Goal: Find contact information: Find contact information

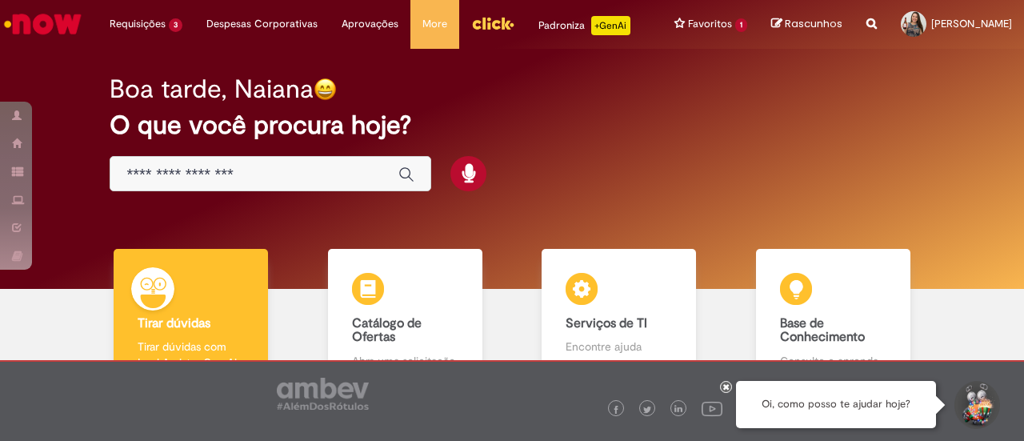
click at [265, 184] on input "Basta digitar aqui" at bounding box center [254, 175] width 256 height 18
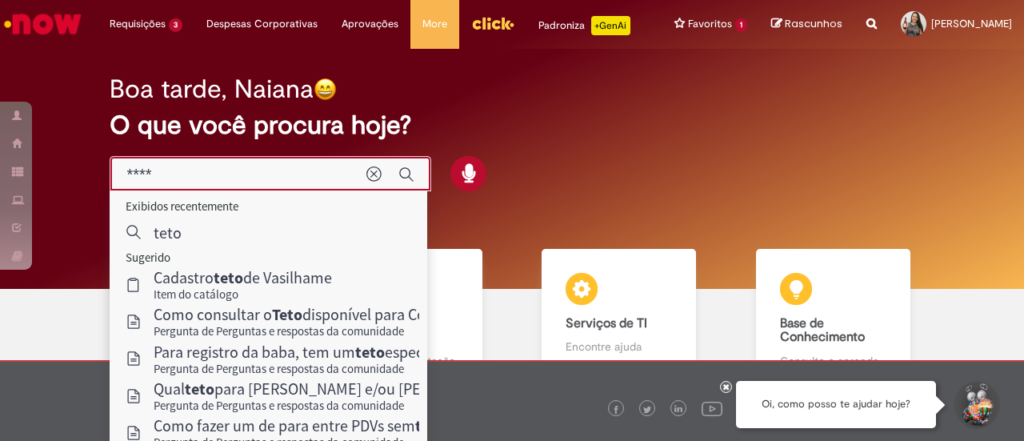
type input "****"
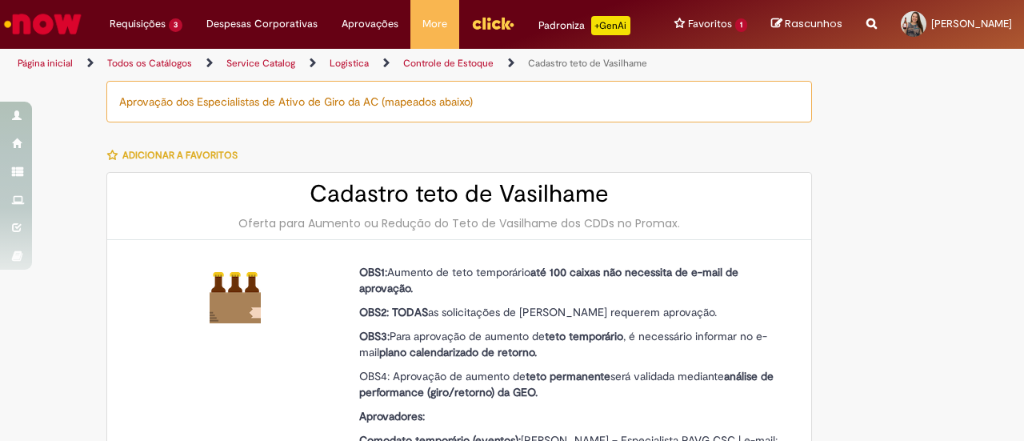
type input "********"
type input "**********"
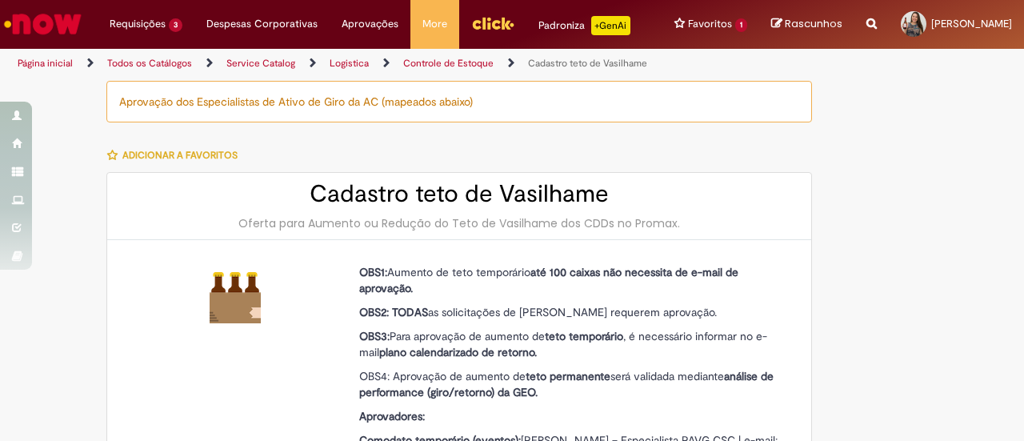
type input "****"
type input "**********"
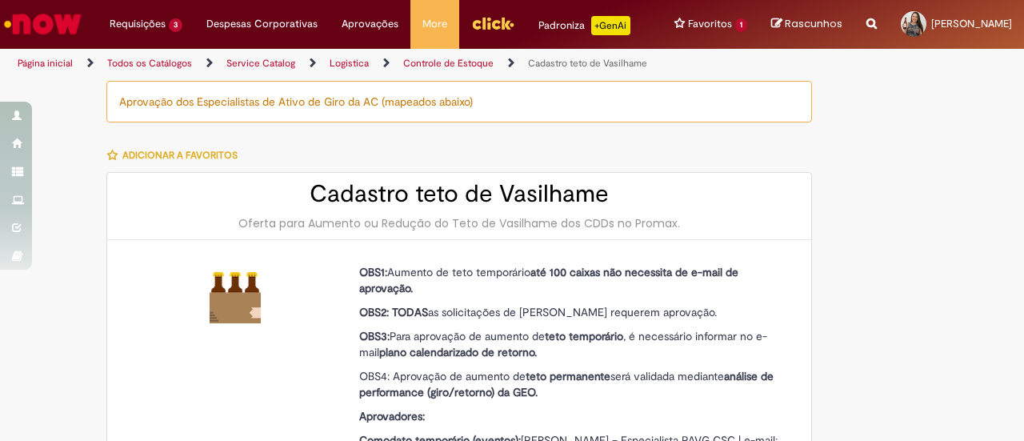
type input "**********"
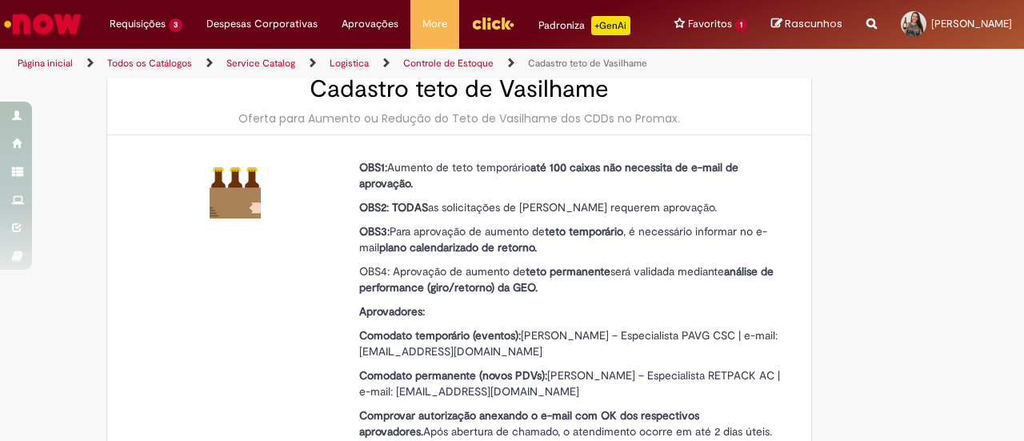
scroll to position [80, 0]
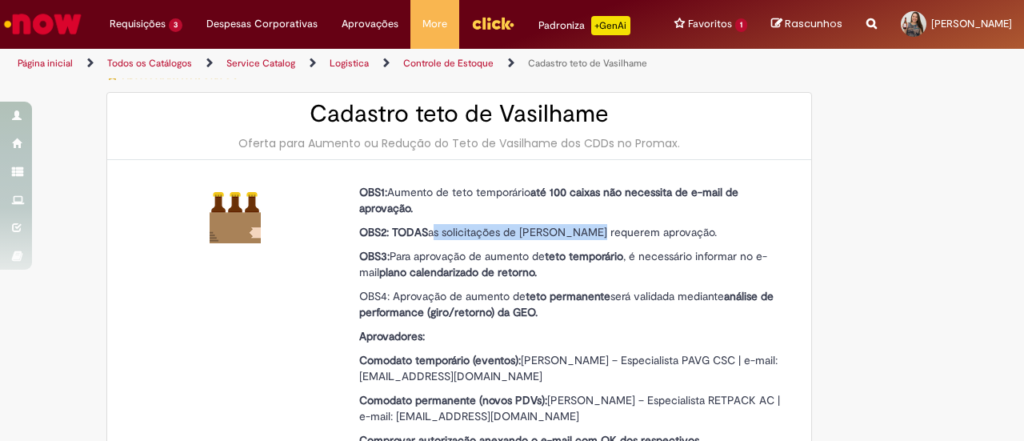
drag, startPoint x: 429, startPoint y: 245, endPoint x: 577, endPoint y: 251, distance: 148.2
click at [577, 240] on p "OBS2: TODAS as solicitações de barril requerem aprovação." at bounding box center [571, 232] width 424 height 16
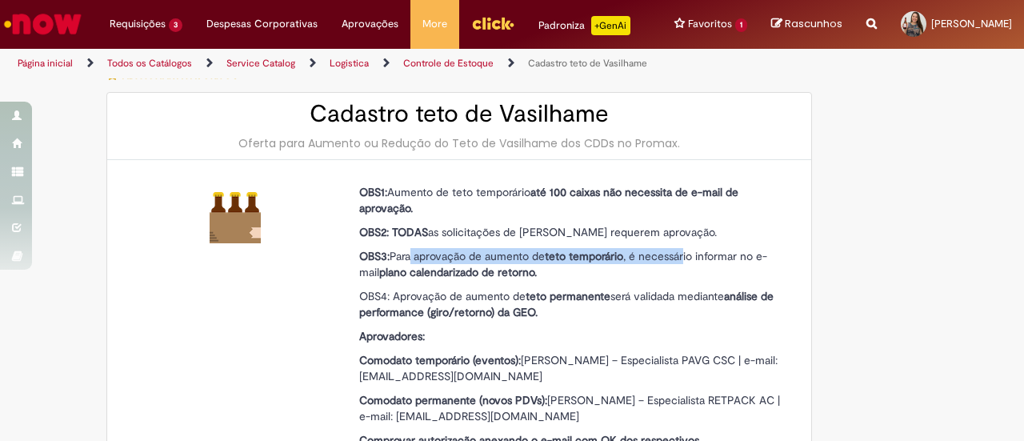
drag, startPoint x: 407, startPoint y: 271, endPoint x: 685, endPoint y: 276, distance: 278.6
click at [685, 276] on p "OBS3: Para aprovação de aumento de teto temporário , é necessário informar no e…" at bounding box center [571, 264] width 424 height 32
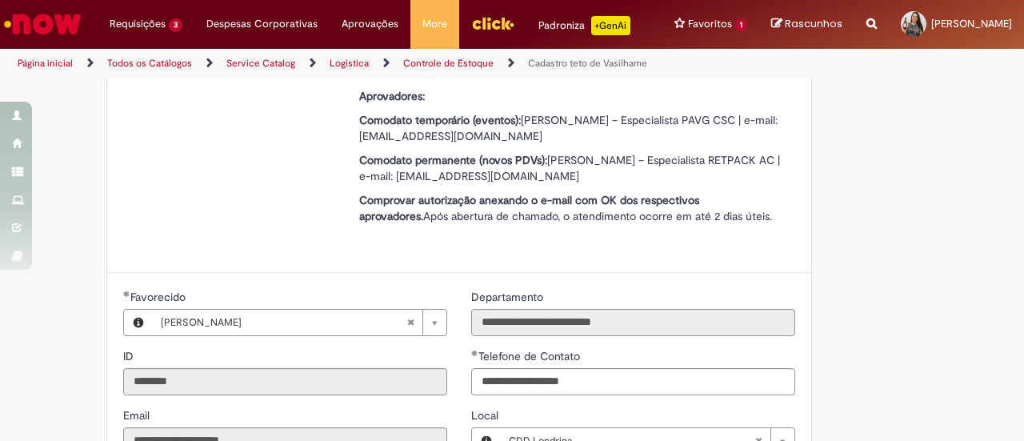
scroll to position [240, 0]
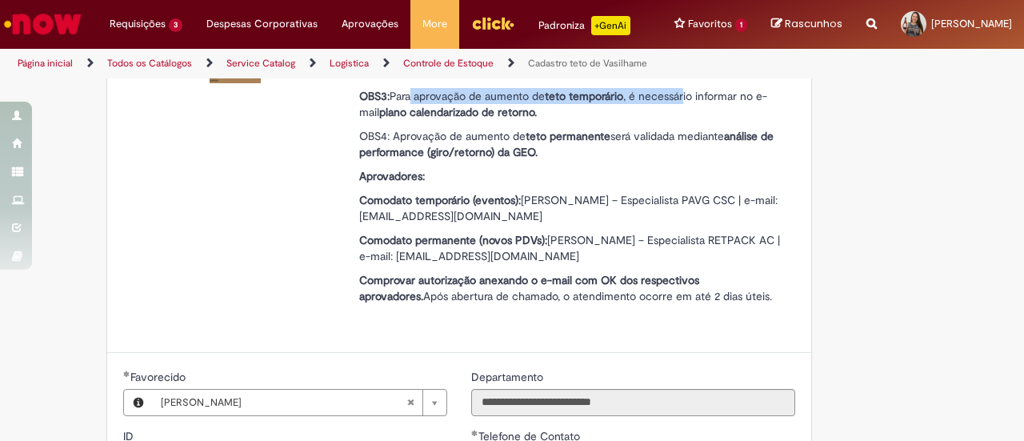
drag, startPoint x: 382, startPoint y: 215, endPoint x: 578, endPoint y: 223, distance: 196.2
click at [578, 223] on p "Comodato temporário (eventos): [PERSON_NAME] – Especialista PAVG CSC | e-mail: …" at bounding box center [571, 208] width 424 height 32
click at [591, 238] on div "OBS1: Aumento de teto temporário até 100 caixas não necessita de e-mail de apro…" at bounding box center [571, 176] width 424 height 304
click at [547, 257] on p "Comodato permanente (novos PDVs): [PERSON_NAME] – Especialista RETPACK AC | e-m…" at bounding box center [571, 248] width 424 height 32
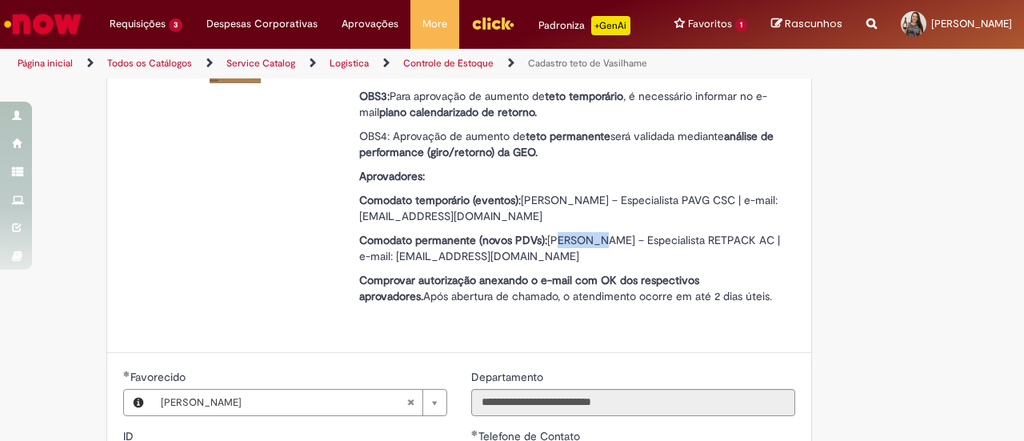
drag, startPoint x: 548, startPoint y: 252, endPoint x: 587, endPoint y: 262, distance: 39.6
click at [587, 261] on p "Comodato permanente (novos PDVs): [PERSON_NAME] – Especialista RETPACK AC | e-m…" at bounding box center [571, 248] width 424 height 32
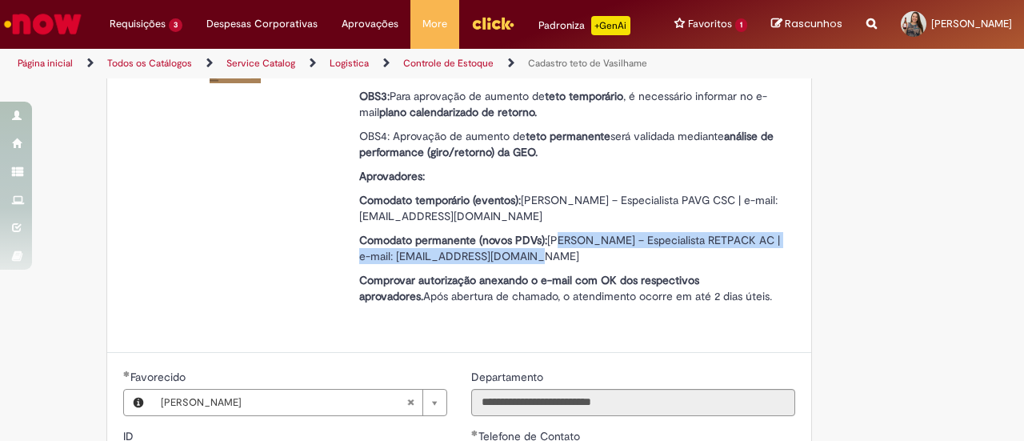
click at [567, 264] on p "Comodato permanente (novos PDVs): [PERSON_NAME] – Especialista RETPACK AC | e-m…" at bounding box center [571, 248] width 424 height 32
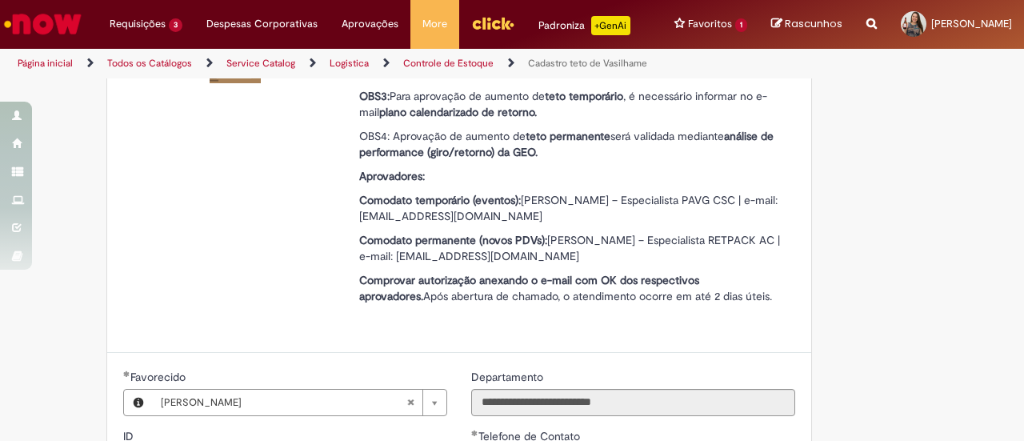
click at [569, 264] on p "Comodato permanente (novos PDVs): [PERSON_NAME] – Especialista RETPACK AC | e-m…" at bounding box center [571, 248] width 424 height 32
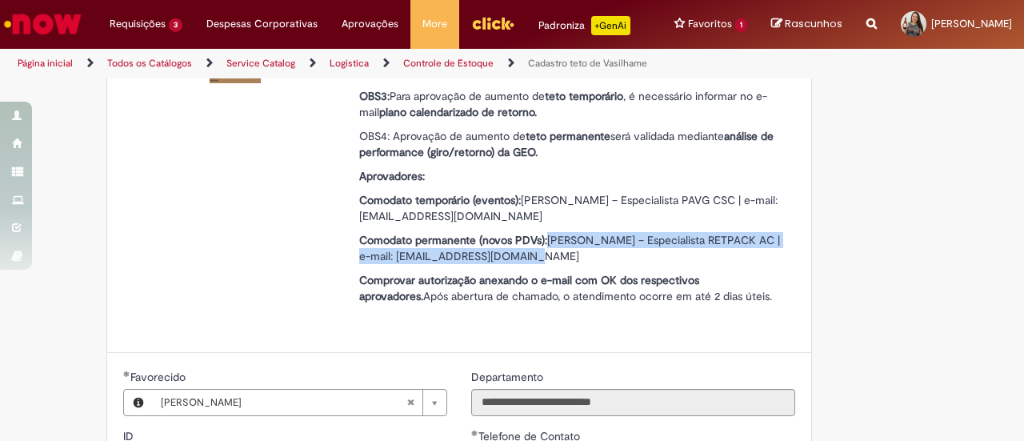
drag, startPoint x: 556, startPoint y: 265, endPoint x: 539, endPoint y: 249, distance: 23.2
click at [539, 249] on p "Comodato permanente (novos PDVs): [PERSON_NAME] – Especialista RETPACK AC | e-m…" at bounding box center [571, 248] width 424 height 32
copy p "[PERSON_NAME] – Especialista RETPACK AC | e-mail: [EMAIL_ADDRESS][DOMAIN_NAME]"
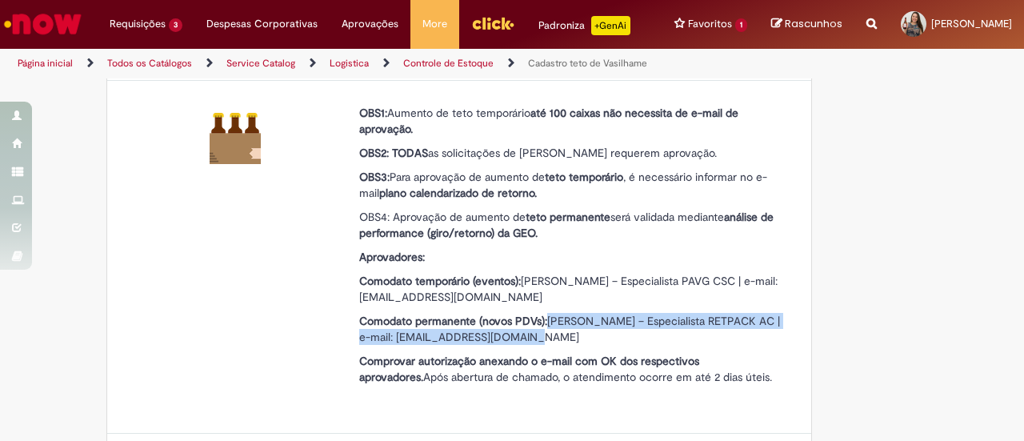
scroll to position [80, 0]
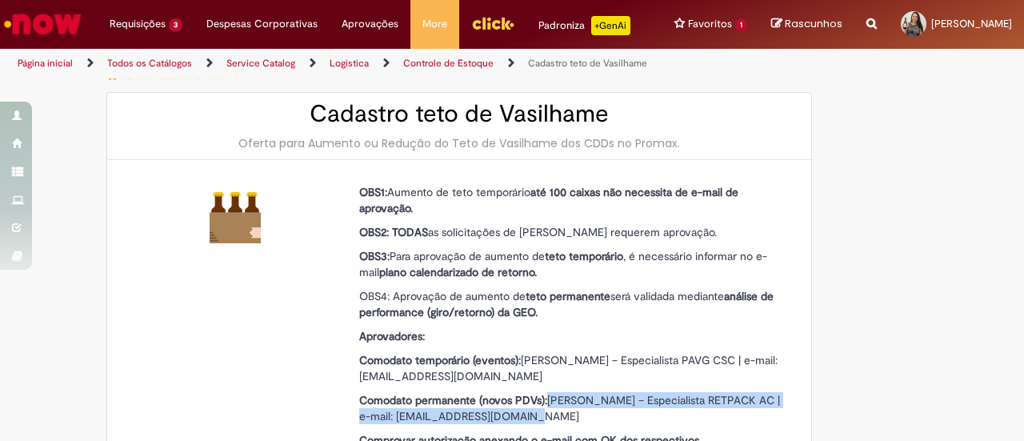
drag, startPoint x: 464, startPoint y: 275, endPoint x: 680, endPoint y: 279, distance: 216.1
click at [680, 279] on p "OBS3: Para aprovação de aumento de teto temporário , é necessário informar no e…" at bounding box center [571, 264] width 424 height 32
click at [680, 294] on div "OBS1: Aumento de teto temporário até 100 caixas não necessita de e-mail de apro…" at bounding box center [571, 336] width 424 height 304
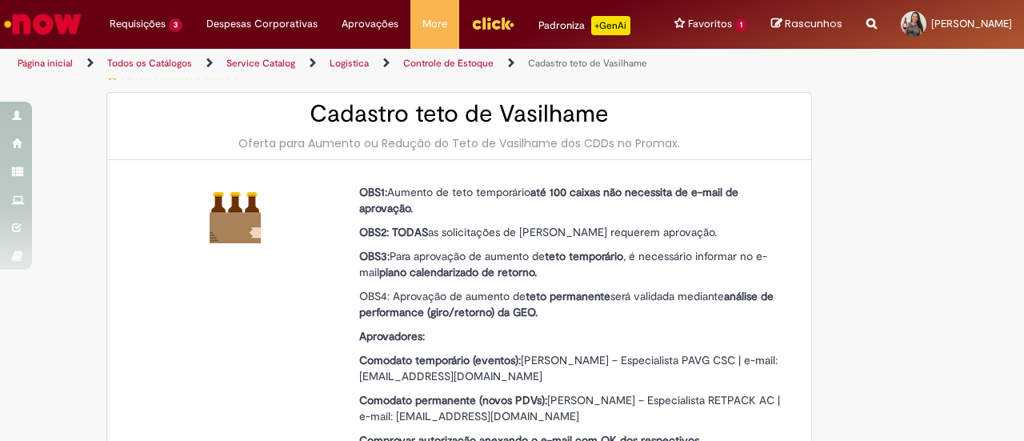
click at [680, 294] on div "OBS1: Aumento de teto temporário até 100 caixas não necessita de e-mail de apro…" at bounding box center [571, 336] width 424 height 304
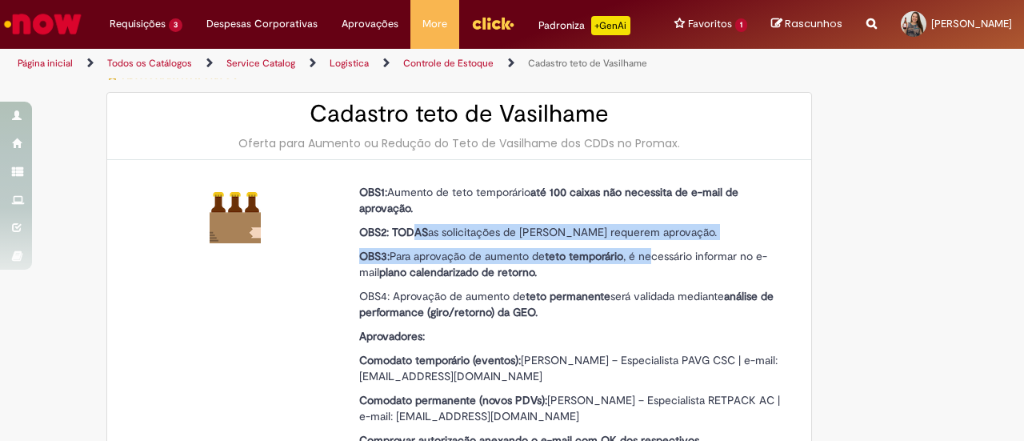
drag, startPoint x: 408, startPoint y: 245, endPoint x: 655, endPoint y: 257, distance: 247.6
click at [653, 257] on div "OBS1: Aumento de teto temporário até 100 caixas não necessita de e-mail de apro…" at bounding box center [571, 336] width 424 height 304
click at [661, 240] on p "OBS2: TODAS as solicitações de barril requerem aprovação." at bounding box center [571, 232] width 424 height 16
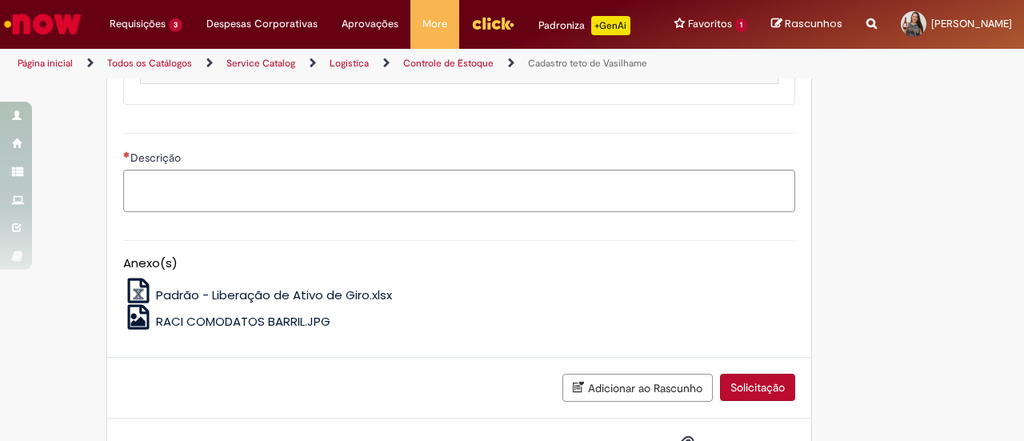
scroll to position [1199, 0]
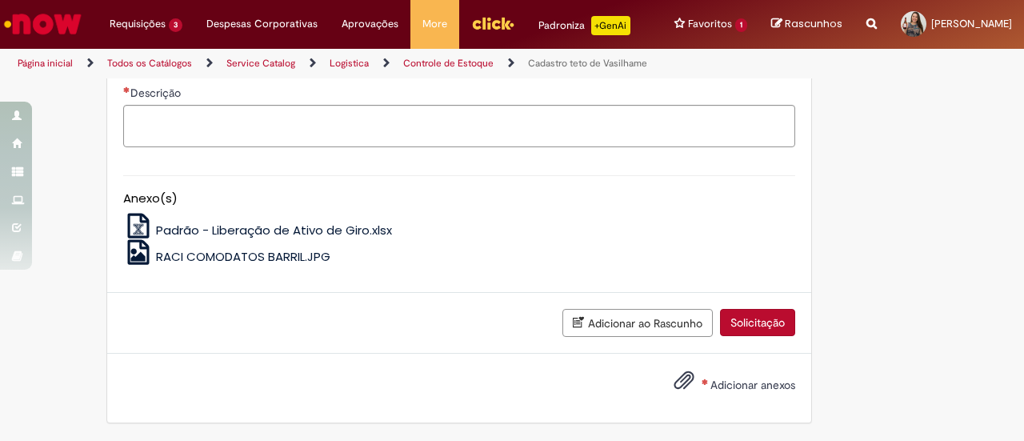
click at [266, 236] on span "Padrão - Liberação de Ativo de Giro.xlsx" at bounding box center [274, 230] width 236 height 17
click at [255, 249] on div "RACI COMODATOS BARRIL.JPG" at bounding box center [459, 252] width 672 height 24
click at [254, 254] on span "RACI COMODATOS BARRIL.JPG" at bounding box center [243, 256] width 174 height 17
